Goal: Transaction & Acquisition: Subscribe to service/newsletter

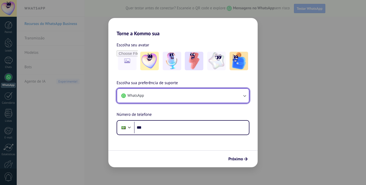
click at [241, 97] on button "WhatsApp" at bounding box center [183, 96] width 132 height 14
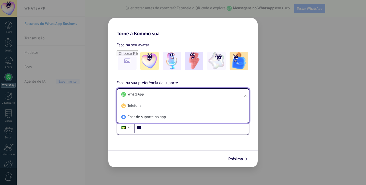
click at [130, 95] on span "WhatsApp" at bounding box center [135, 94] width 16 height 5
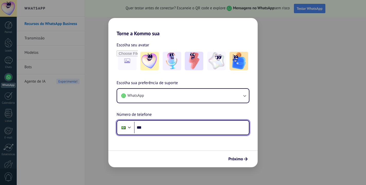
click at [166, 128] on input "***" at bounding box center [191, 128] width 115 height 12
type input "**********"
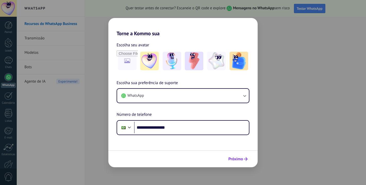
click at [239, 158] on span "Próximo" at bounding box center [235, 159] width 15 height 4
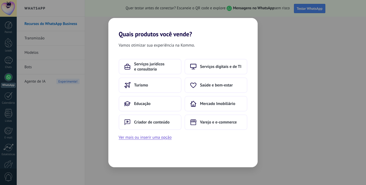
click at [147, 141] on div "Vamos otimizar sua experiência na Kommo. Serviços jurídicos e consultoria Servi…" at bounding box center [182, 102] width 149 height 129
click at [163, 139] on button "Ver mais ou inserir uma opção" at bounding box center [145, 137] width 53 height 7
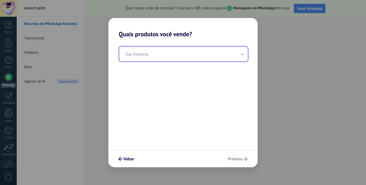
click at [240, 56] on input "text" at bounding box center [183, 54] width 129 height 15
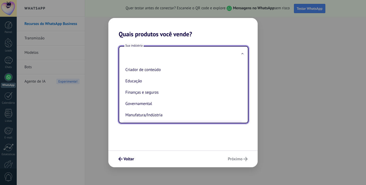
scroll to position [8, 0]
drag, startPoint x: 145, startPoint y: 94, endPoint x: 153, endPoint y: 93, distance: 8.1
click at [146, 94] on li "Finanças e seguros" at bounding box center [182, 93] width 118 height 11
type input "**********"
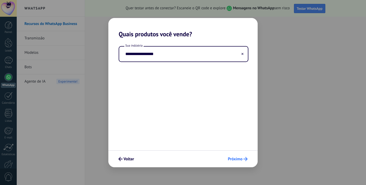
click at [238, 157] on span "Próximo" at bounding box center [235, 159] width 15 height 4
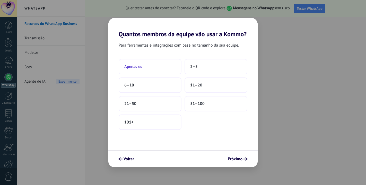
click at [129, 67] on span "Apenas eu" at bounding box center [133, 66] width 18 height 5
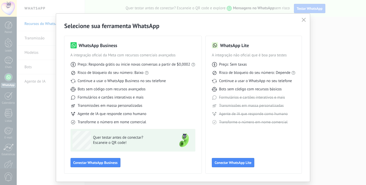
scroll to position [0, 0]
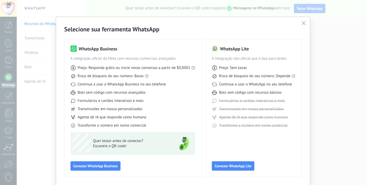
click at [302, 26] on span "button" at bounding box center [303, 23] width 4 height 5
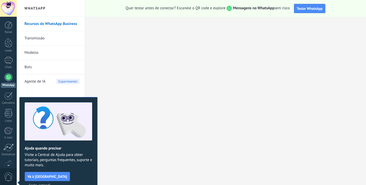
click at [50, 183] on span "Certo, entendi" at bounding box center [40, 185] width 22 height 4
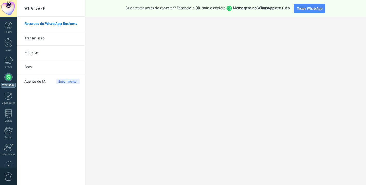
click at [37, 37] on link "Transmissão" at bounding box center [51, 38] width 55 height 14
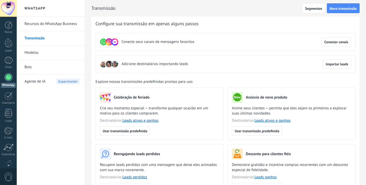
click at [37, 52] on link "Modelos" at bounding box center [51, 53] width 55 height 14
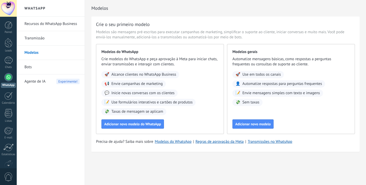
drag, startPoint x: 27, startPoint y: 67, endPoint x: 29, endPoint y: 84, distance: 17.6
click at [28, 67] on link "Bots" at bounding box center [51, 67] width 55 height 14
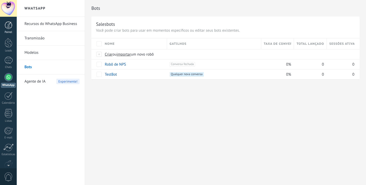
click at [10, 24] on div at bounding box center [9, 25] width 8 height 8
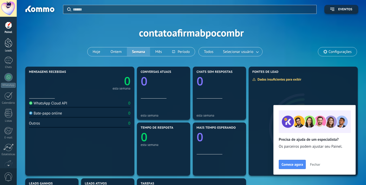
click at [9, 46] on div at bounding box center [9, 43] width 8 height 10
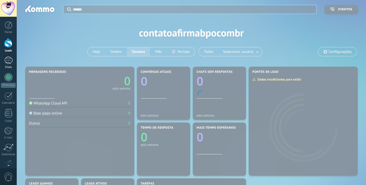
click at [9, 61] on div at bounding box center [8, 60] width 8 height 7
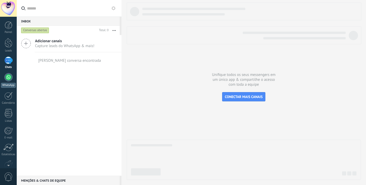
click at [7, 78] on div at bounding box center [8, 77] width 8 height 8
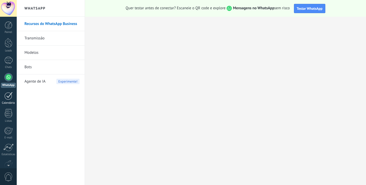
click at [10, 98] on div at bounding box center [8, 96] width 8 height 8
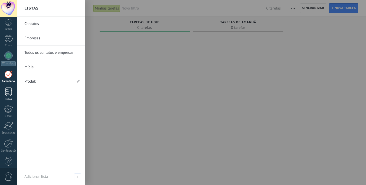
scroll to position [22, 0]
click at [10, 90] on div at bounding box center [9, 91] width 8 height 9
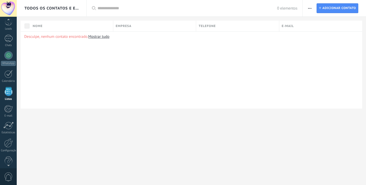
scroll to position [13, 0]
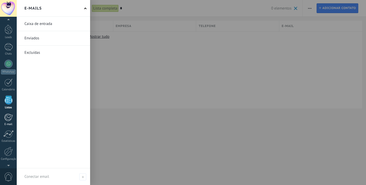
type input "*"
click at [9, 120] on div at bounding box center [8, 117] width 8 height 8
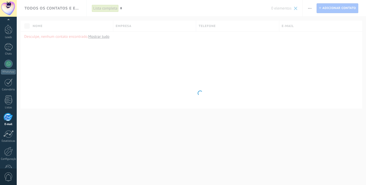
scroll to position [29, 0]
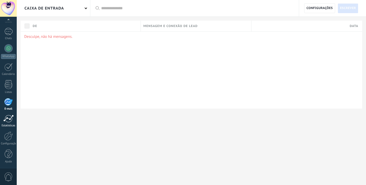
click at [9, 119] on div at bounding box center [8, 119] width 10 height 8
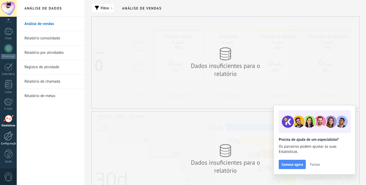
drag, startPoint x: 10, startPoint y: 136, endPoint x: 12, endPoint y: 132, distance: 4.1
click at [10, 136] on div at bounding box center [8, 135] width 9 height 9
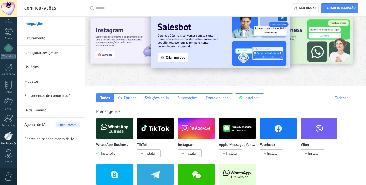
scroll to position [13, 0]
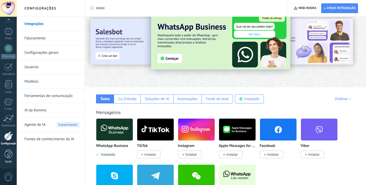
click at [8, 158] on div at bounding box center [9, 153] width 8 height 9
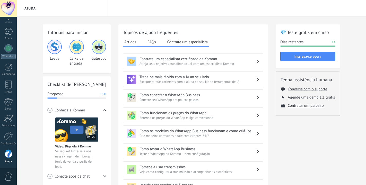
click at [9, 175] on span "0" at bounding box center [8, 176] width 9 height 9
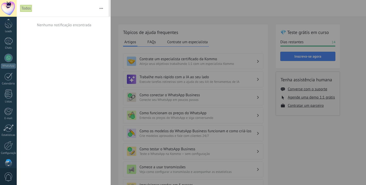
scroll to position [6, 0]
click at [10, 12] on div at bounding box center [8, 8] width 17 height 17
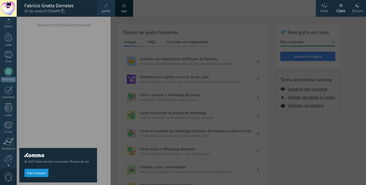
click at [355, 12] on div "Escuro" at bounding box center [357, 9] width 11 height 13
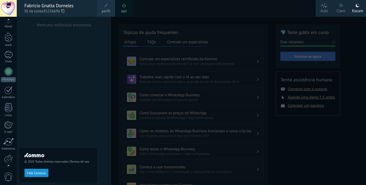
scroll to position [29, 0]
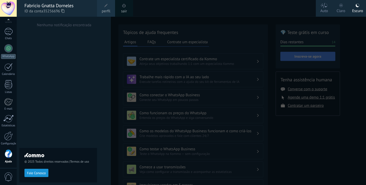
click at [102, 47] on div at bounding box center [200, 92] width 366 height 185
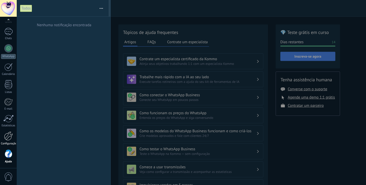
click at [6, 141] on link "Configurações" at bounding box center [8, 138] width 17 height 14
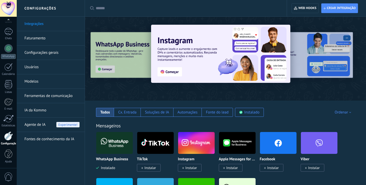
click at [40, 124] on span "Agente de IA" at bounding box center [34, 125] width 21 height 14
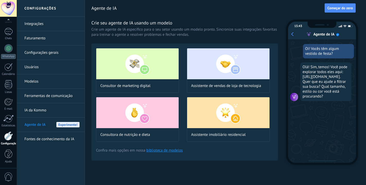
click at [39, 110] on link "IA da Kommo" at bounding box center [51, 110] width 55 height 14
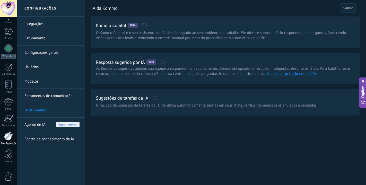
click at [40, 97] on link "Ferramentas de comunicação" at bounding box center [51, 96] width 55 height 14
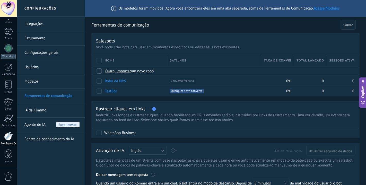
click at [36, 80] on link "Modelos" at bounding box center [51, 81] width 55 height 14
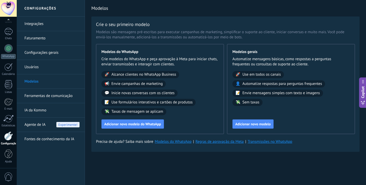
drag, startPoint x: 37, startPoint y: 66, endPoint x: 112, endPoint y: 73, distance: 75.0
click at [37, 66] on link "Usuários" at bounding box center [51, 67] width 55 height 14
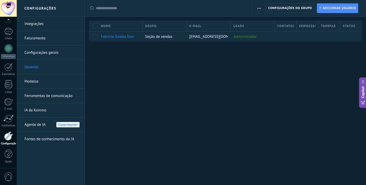
drag, startPoint x: 41, startPoint y: 53, endPoint x: 94, endPoint y: 66, distance: 54.5
click at [41, 53] on link "Configurações gerais" at bounding box center [51, 53] width 55 height 14
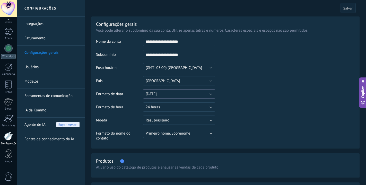
click at [204, 93] on button "[DATE]" at bounding box center [179, 93] width 72 height 9
click at [204, 93] on span "[DATE]" at bounding box center [176, 94] width 73 height 5
click at [42, 39] on link "Faturamento" at bounding box center [51, 38] width 55 height 14
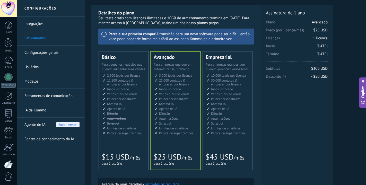
scroll to position [1, 0]
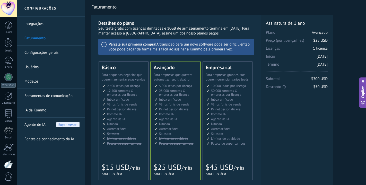
click at [122, 158] on div "Básico Для увеличения продаж в малом бизнесе For small businesses that want to …" at bounding box center [123, 121] width 49 height 118
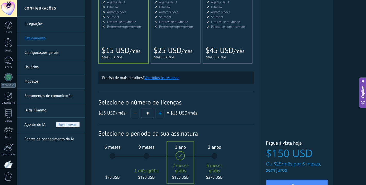
scroll to position [164, 0]
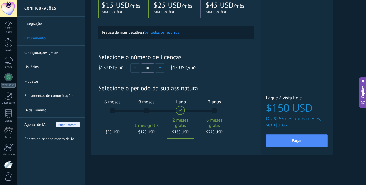
click at [113, 113] on div "6 meses $90 USD" at bounding box center [112, 113] width 28 height 36
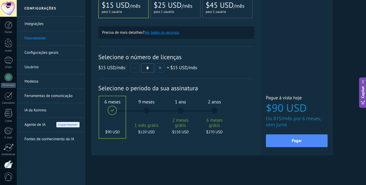
click at [146, 110] on div "9 meses 1 mês grátis $120 USD" at bounding box center [146, 113] width 28 height 36
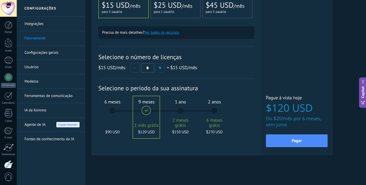
click at [111, 110] on div "6 meses $90 USD" at bounding box center [112, 113] width 28 height 36
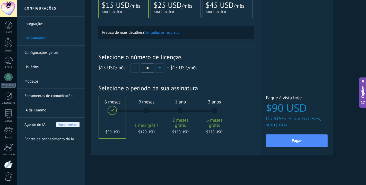
click at [146, 109] on div "9 meses 1 mês grátis $120 USD" at bounding box center [146, 113] width 28 height 36
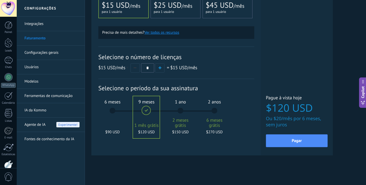
click at [114, 113] on div "6 meses $90 USD" at bounding box center [112, 113] width 28 height 36
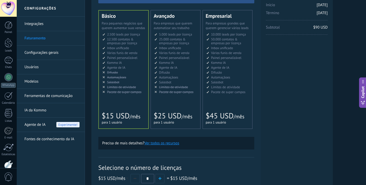
scroll to position [70, 0]
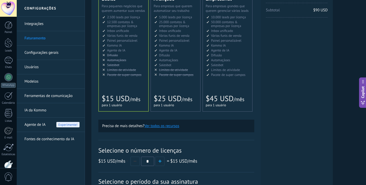
drag, startPoint x: 194, startPoint y: 107, endPoint x: 193, endPoint y: 111, distance: 3.4
click at [193, 108] on div "Avançado Для автоматизации сделок в растущей компании For growing businesses th…" at bounding box center [175, 52] width 49 height 118
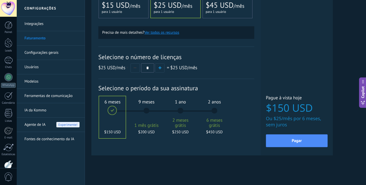
scroll to position [164, 0]
click at [143, 107] on div "9 meses 1 mês grátis $200 USD" at bounding box center [146, 113] width 28 height 36
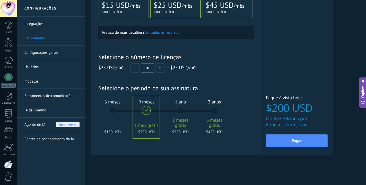
click at [114, 111] on div "6 meses $150 USD" at bounding box center [112, 113] width 28 height 36
